Goal: Transaction & Acquisition: Purchase product/service

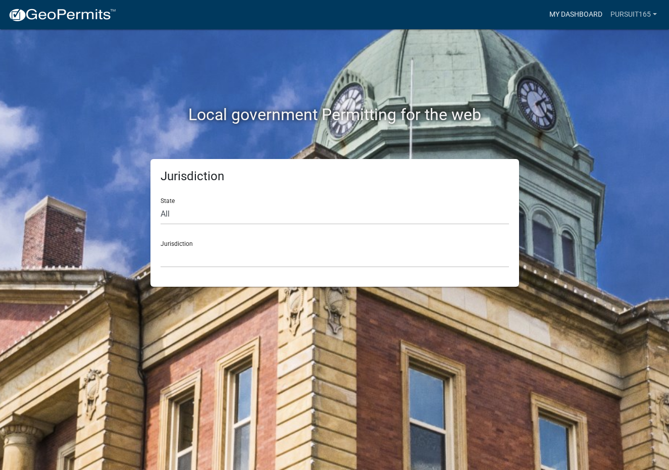
click at [577, 21] on link "My Dashboard" at bounding box center [575, 14] width 61 height 19
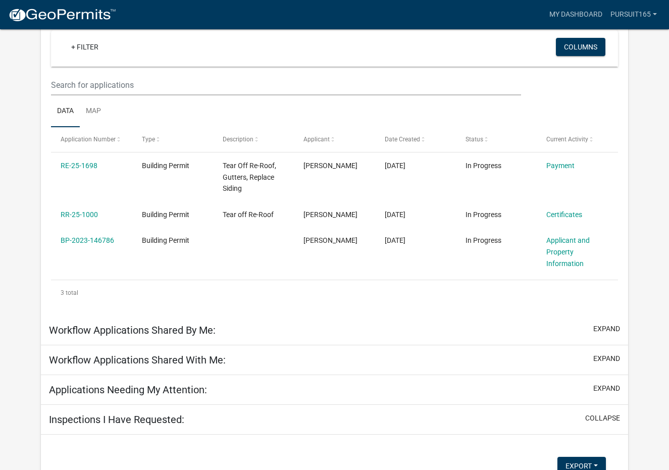
scroll to position [116, 0]
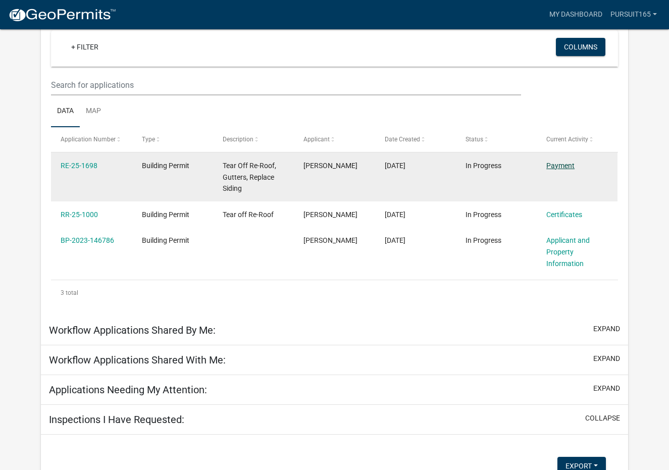
click at [561, 168] on link "Payment" at bounding box center [560, 166] width 28 height 8
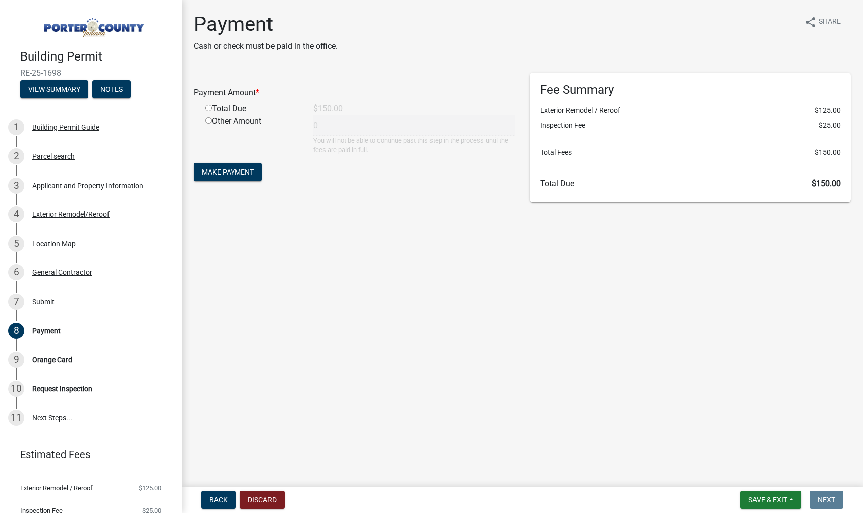
click at [214, 112] on div "Total Due" at bounding box center [252, 109] width 108 height 12
click at [204, 113] on div "Total Due" at bounding box center [252, 109] width 108 height 12
click at [209, 110] on input "radio" at bounding box center [208, 108] width 7 height 7
radio input "true"
type input "150"
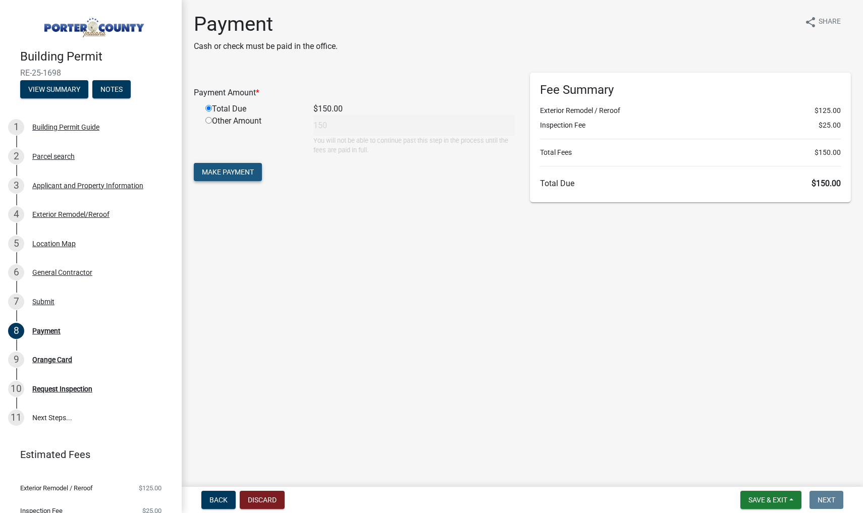
click at [225, 168] on span "Make Payment" at bounding box center [228, 172] width 52 height 8
